Goal: Task Accomplishment & Management: Manage account settings

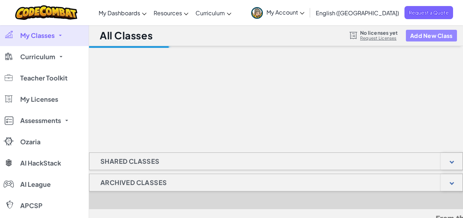
click at [427, 38] on button "Add New Class" at bounding box center [431, 36] width 51 height 12
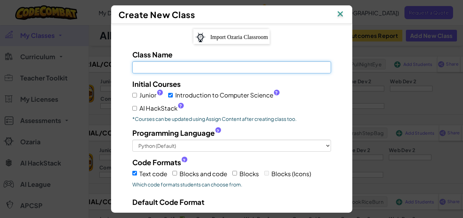
click at [223, 69] on input "Class Name Field is required" at bounding box center [231, 67] width 199 height 12
paste input "Trial/CC170825Sun12h00-GM1 VN"
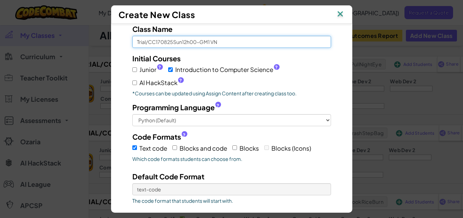
scroll to position [67, 0]
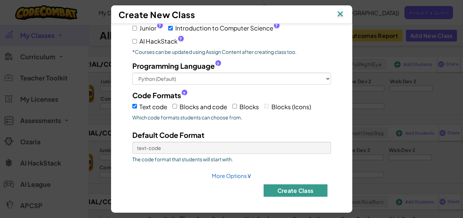
type input "Trial/CC170825Sun12h00-GM1 VN"
click at [306, 194] on button "Create Class" at bounding box center [296, 191] width 64 height 12
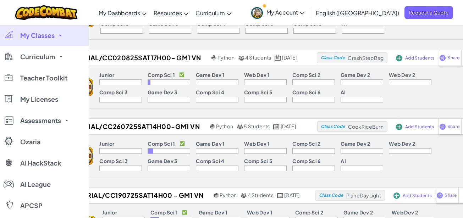
scroll to position [0, 0]
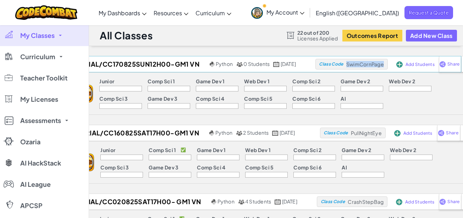
drag, startPoint x: 359, startPoint y: 64, endPoint x: 397, endPoint y: 64, distance: 38.3
click at [388, 64] on div "Class Code SwimCornPage" at bounding box center [352, 64] width 72 height 11
copy span "SwimCornPage"
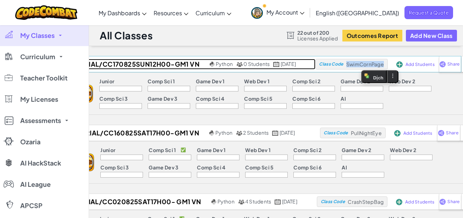
click at [154, 64] on h2 "Trial/CC170825Sun12h00-GM1 VN" at bounding box center [139, 64] width 138 height 11
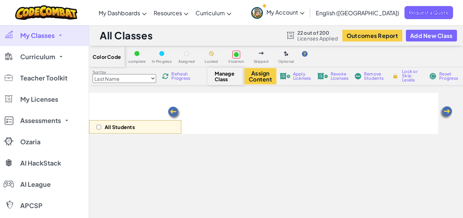
select select "560f1a9f22961295f9427742"
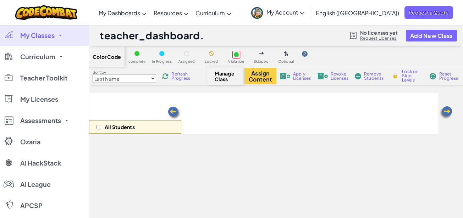
select select "560f1a9f22961295f9427742"
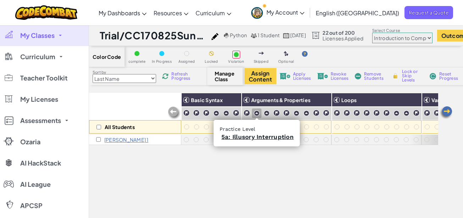
click at [255, 114] on img at bounding box center [257, 113] width 6 height 6
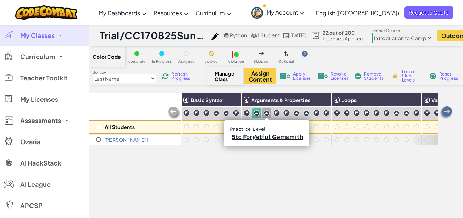
click at [267, 114] on img at bounding box center [267, 113] width 6 height 6
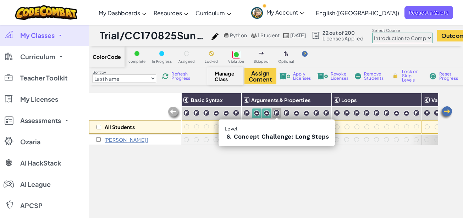
click at [276, 114] on img at bounding box center [276, 113] width 7 height 7
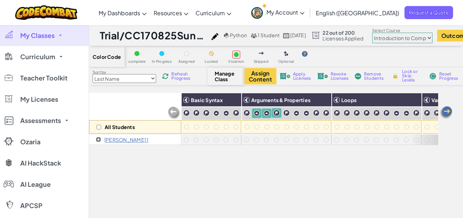
click at [98, 140] on input "checkbox" at bounding box center [98, 139] width 5 height 5
checkbox input "true"
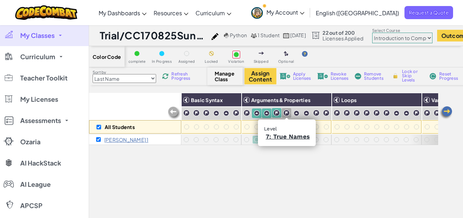
click at [284, 113] on img at bounding box center [286, 113] width 7 height 7
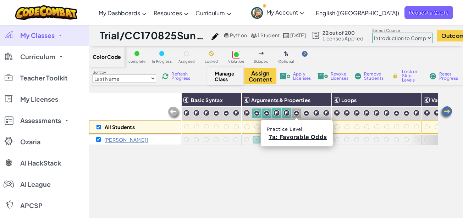
click at [294, 113] on img at bounding box center [297, 113] width 6 height 6
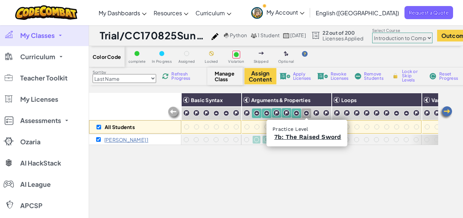
click at [307, 113] on img at bounding box center [307, 113] width 6 height 6
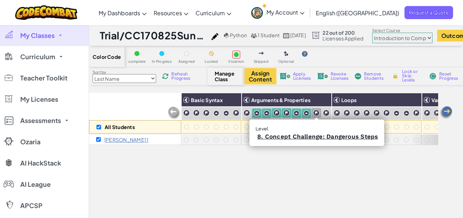
click at [315, 113] on img at bounding box center [316, 113] width 7 height 7
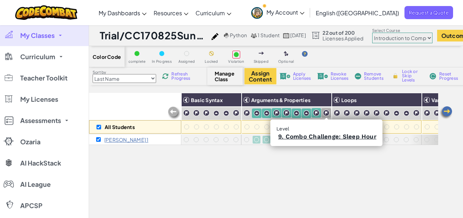
click at [329, 113] on img at bounding box center [326, 113] width 7 height 7
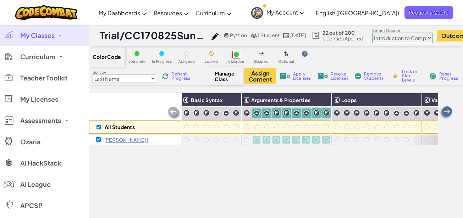
click at [407, 75] on span "Lock or Skip Levels" at bounding box center [412, 76] width 21 height 13
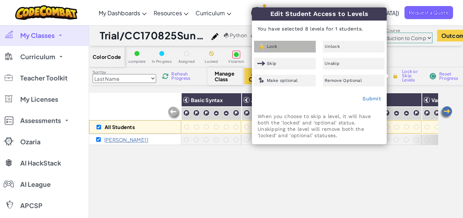
click at [296, 48] on div "Lock" at bounding box center [285, 47] width 62 height 12
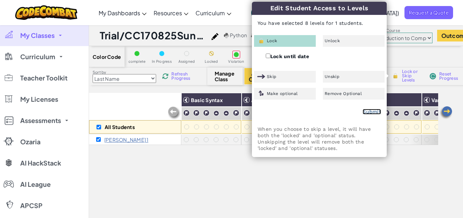
click at [366, 109] on link "Submit" at bounding box center [372, 112] width 18 height 6
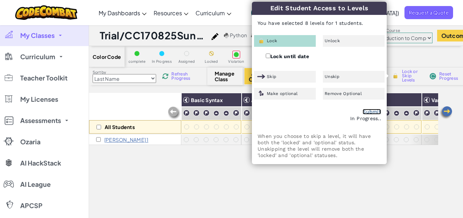
checkbox input "false"
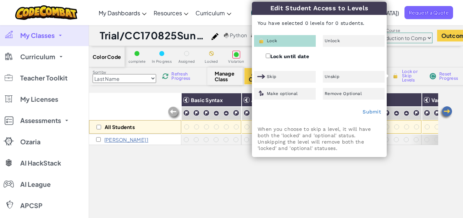
click at [272, 174] on div "All Students Basic Syntax Arguments & Properties Loops Variables Justin 1" at bounding box center [263, 192] width 349 height 199
